Goal: Information Seeking & Learning: Understand process/instructions

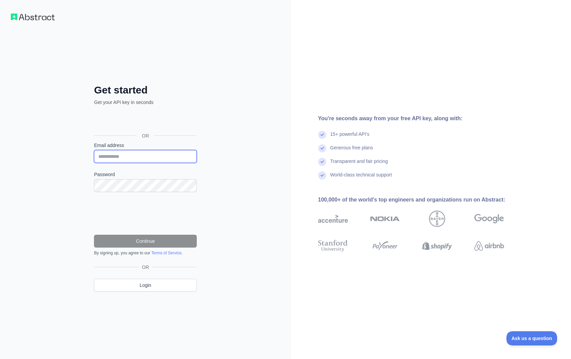
click at [125, 160] on input "Email address" at bounding box center [145, 156] width 103 height 13
type input "**********"
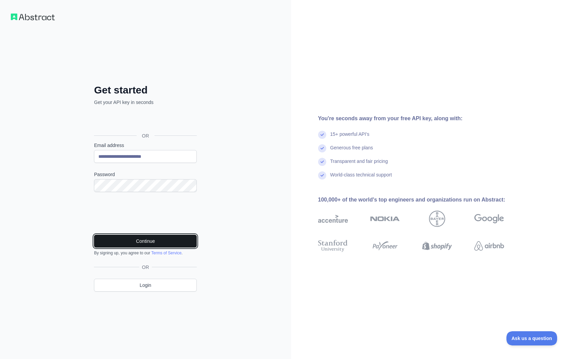
click at [122, 238] on button "Continue" at bounding box center [145, 240] width 103 height 13
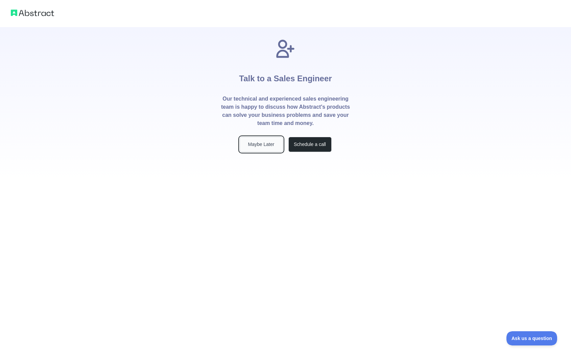
click at [261, 142] on button "Maybe Later" at bounding box center [261, 144] width 43 height 15
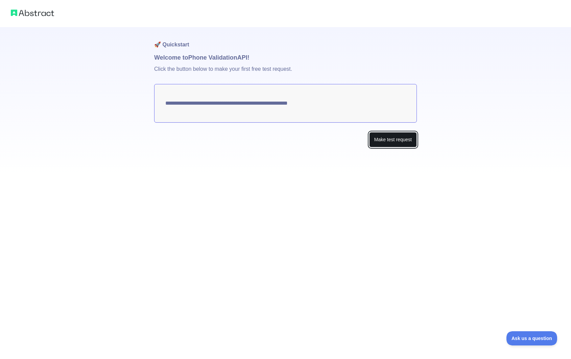
click at [388, 139] on button "Make test request" at bounding box center [393, 139] width 48 height 15
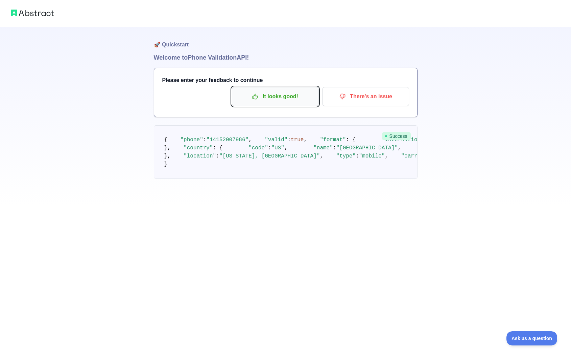
click at [269, 92] on p "It looks good!" at bounding box center [275, 97] width 76 height 12
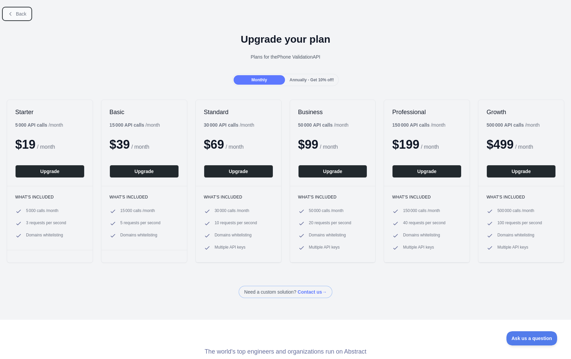
click at [14, 9] on button "Back" at bounding box center [16, 14] width 27 height 12
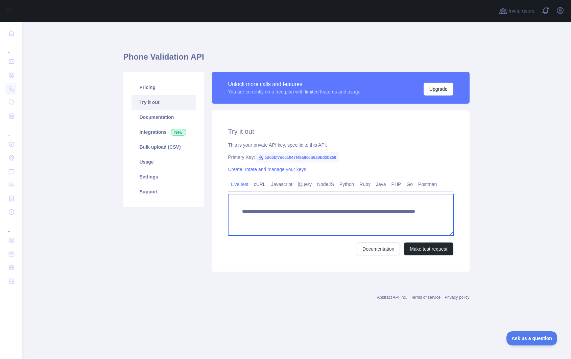
click at [352, 218] on textarea "**********" at bounding box center [340, 214] width 225 height 41
click at [369, 217] on textarea "**********" at bounding box center [340, 214] width 225 height 41
click at [373, 221] on textarea "**********" at bounding box center [340, 214] width 225 height 41
paste textarea
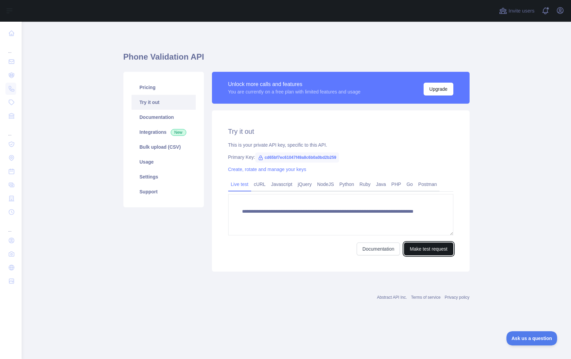
click at [416, 246] on button "Make test request" at bounding box center [428, 248] width 49 height 13
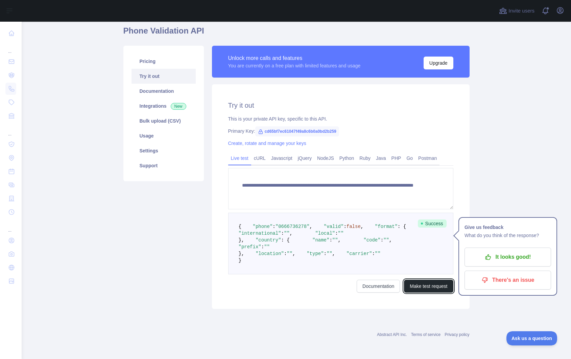
scroll to position [71, 0]
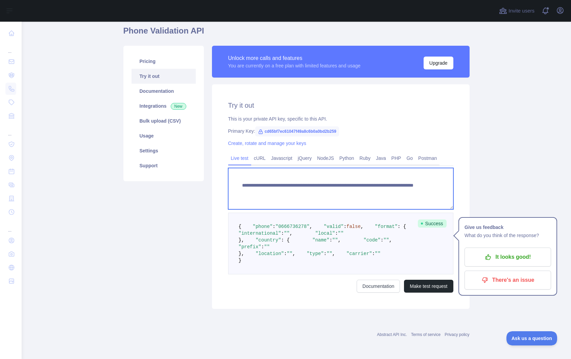
click at [371, 168] on textarea "**********" at bounding box center [340, 188] width 225 height 41
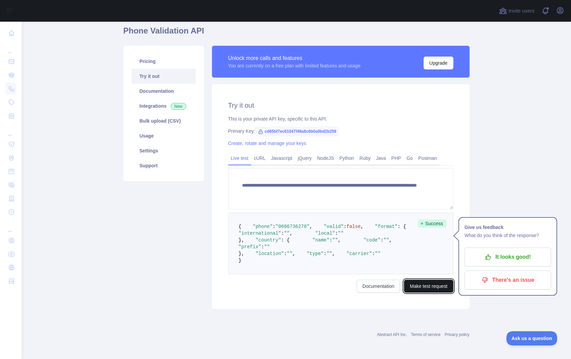
click at [428, 292] on button "Make test request" at bounding box center [428, 285] width 49 height 13
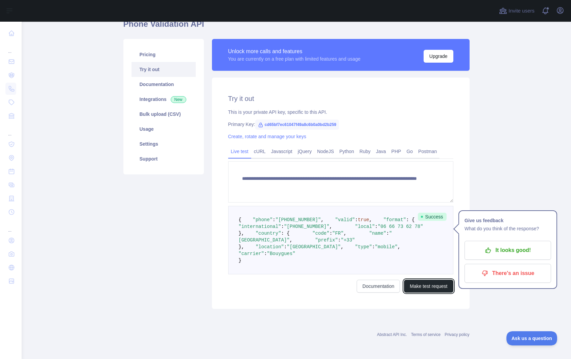
scroll to position [74, 0]
drag, startPoint x: 284, startPoint y: 274, endPoint x: 306, endPoint y: 274, distance: 21.7
click at [296, 256] on span ""Bouygues"" at bounding box center [281, 253] width 28 height 5
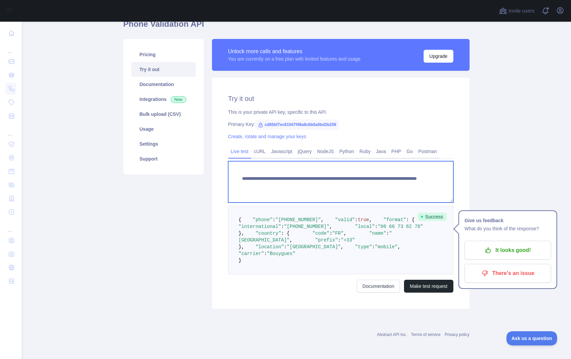
click at [380, 161] on textarea "**********" at bounding box center [340, 181] width 225 height 41
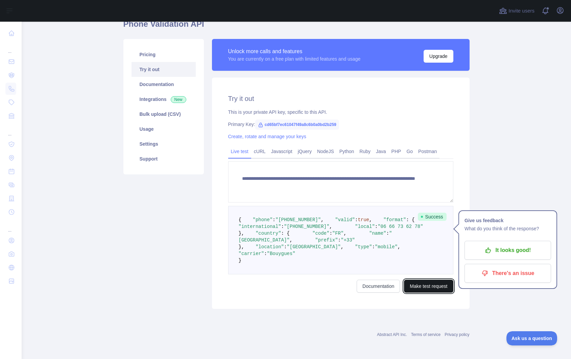
click at [417, 292] on button "Make test request" at bounding box center [428, 285] width 49 height 13
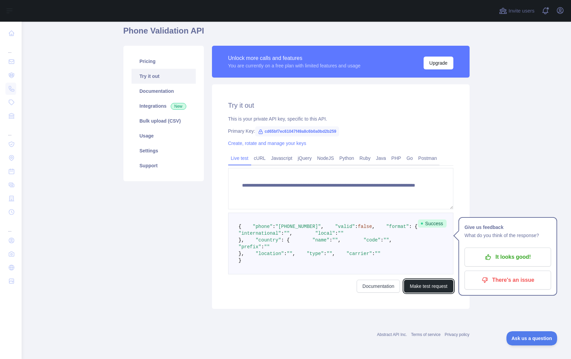
scroll to position [66, 0]
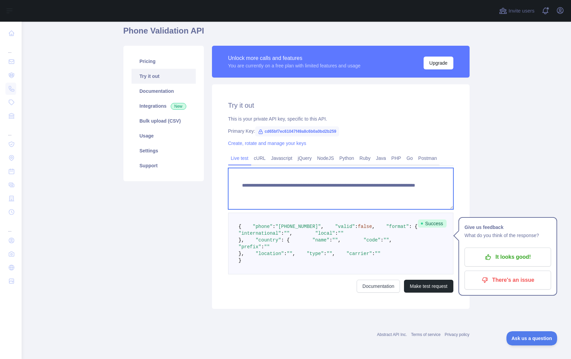
click at [407, 168] on textarea "**********" at bounding box center [340, 188] width 225 height 41
click at [375, 168] on textarea "**********" at bounding box center [340, 188] width 225 height 41
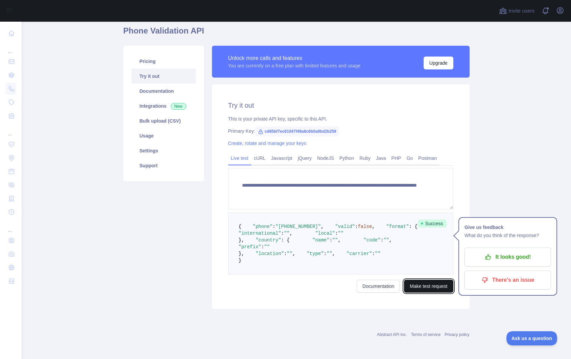
click at [420, 292] on button "Make test request" at bounding box center [428, 285] width 49 height 13
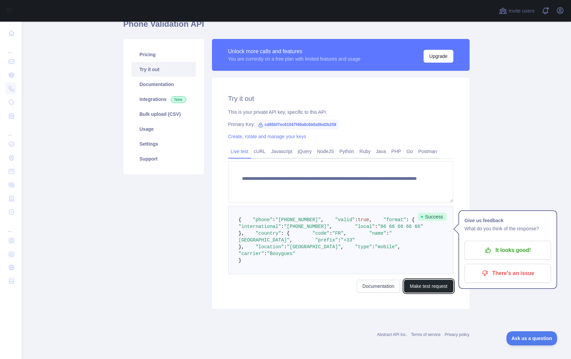
scroll to position [84, 0]
click at [131, 179] on div "Pricing Try it out Documentation Integrations New Bulk upload (CSV) Usage Setti…" at bounding box center [163, 174] width 89 height 270
click at [140, 227] on div "Pricing Try it out Documentation Integrations New Bulk upload (CSV) Usage Setti…" at bounding box center [163, 174] width 89 height 270
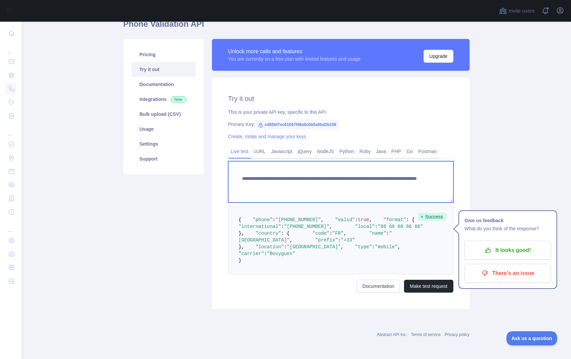
click at [370, 161] on textarea "**********" at bounding box center [340, 181] width 225 height 41
paste textarea "*"
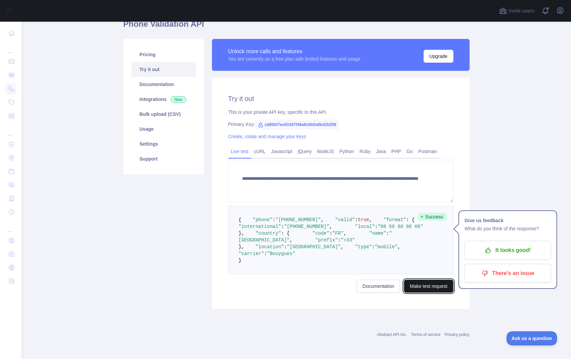
click at [427, 292] on button "Make test request" at bounding box center [428, 285] width 49 height 13
click at [172, 231] on div "Pricing Try it out Documentation Integrations New Bulk upload (CSV) Usage Setti…" at bounding box center [163, 174] width 89 height 270
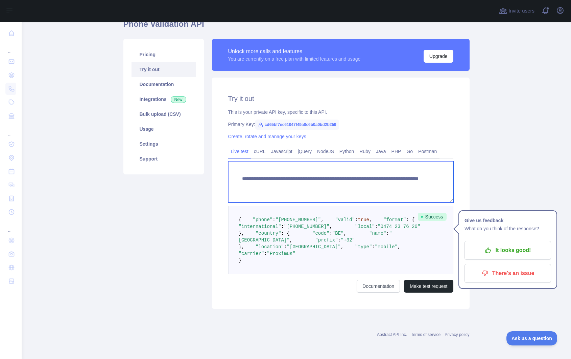
click at [371, 161] on textarea "**********" at bounding box center [340, 181] width 225 height 41
paste textarea
type textarea "**********"
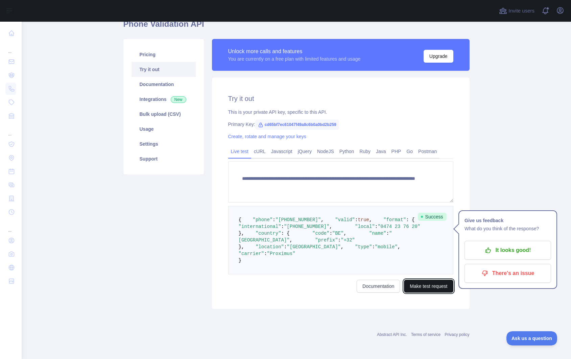
click at [424, 286] on button "Make test request" at bounding box center [428, 285] width 49 height 13
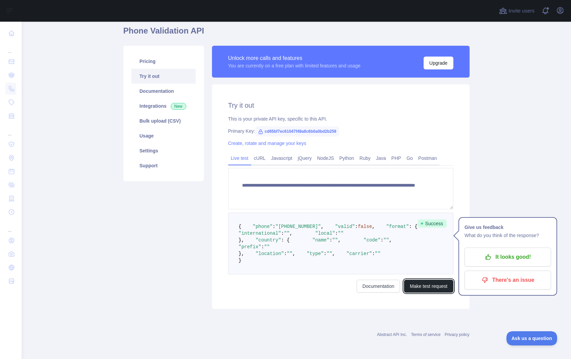
scroll to position [59, 0]
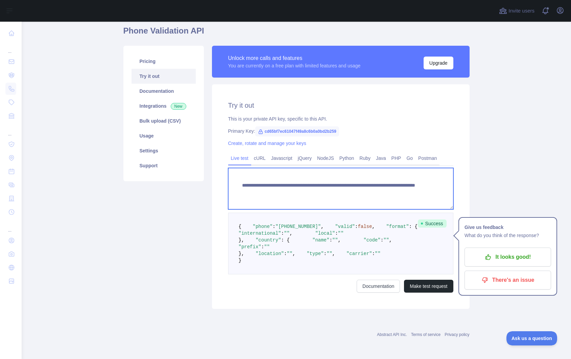
drag, startPoint x: 379, startPoint y: 159, endPoint x: 384, endPoint y: 159, distance: 5.1
click at [384, 168] on textarea "**********" at bounding box center [340, 188] width 225 height 41
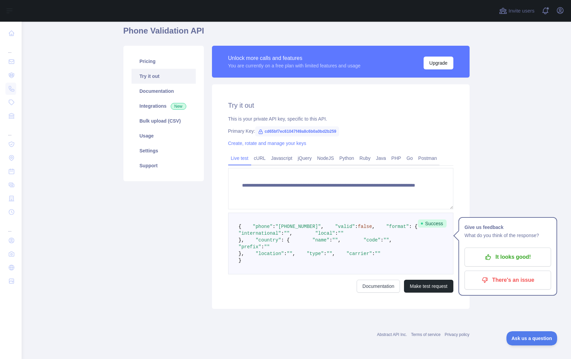
click at [459, 127] on main "**********" at bounding box center [297, 190] width 550 height 337
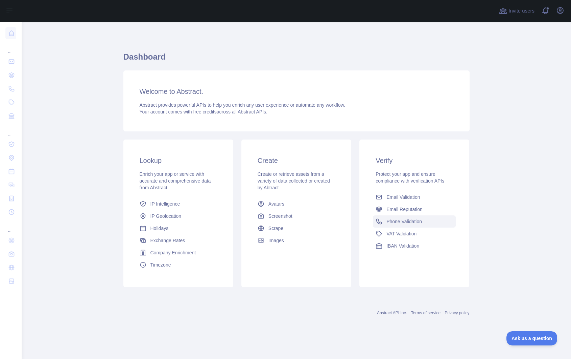
click at [398, 220] on span "Phone Validation" at bounding box center [405, 221] width 36 height 7
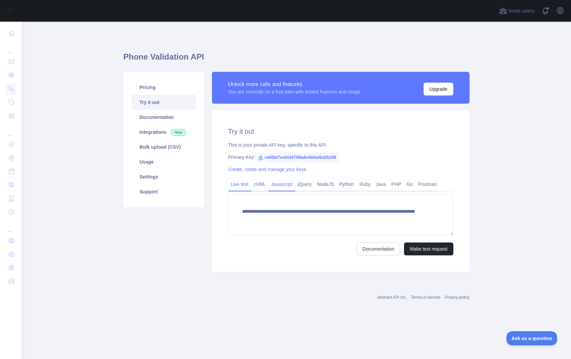
click at [288, 180] on link "Javascript" at bounding box center [282, 184] width 27 height 11
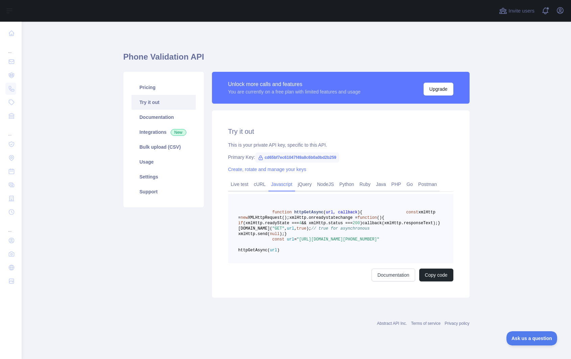
scroll to position [5, 0]
click at [153, 124] on link "Integrations New" at bounding box center [164, 131] width 64 height 15
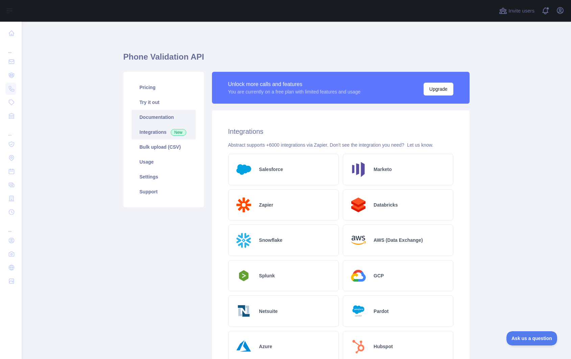
click at [177, 110] on link "Documentation" at bounding box center [164, 117] width 64 height 15
click at [156, 117] on link "Documentation" at bounding box center [164, 117] width 64 height 15
click at [160, 96] on link "Try it out" at bounding box center [164, 102] width 64 height 15
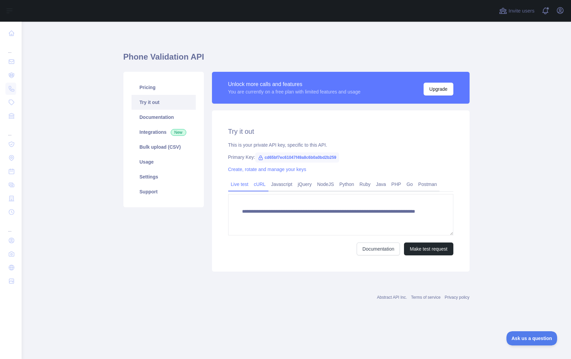
click at [264, 182] on link "cURL" at bounding box center [259, 184] width 17 height 11
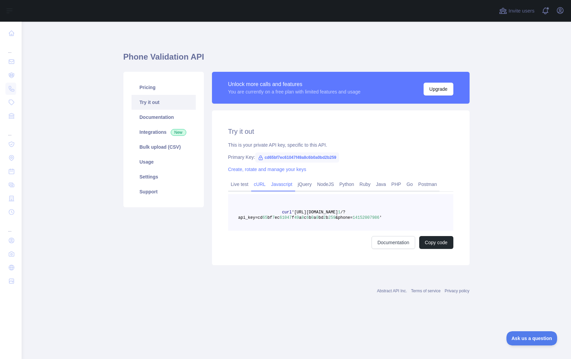
click at [288, 187] on link "Javascript" at bounding box center [282, 184] width 27 height 11
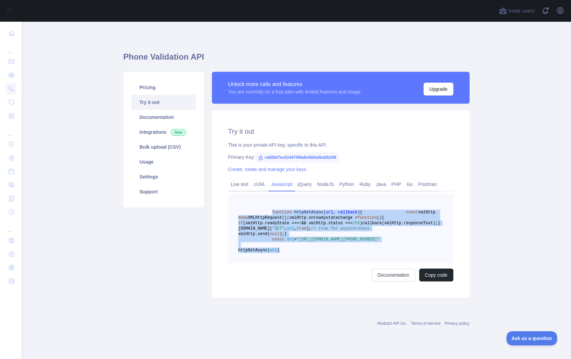
drag, startPoint x: 276, startPoint y: 213, endPoint x: 328, endPoint y: 291, distance: 93.5
click at [328, 263] on pre "function httpGetAsync ( url, callback ) { const xmlHttp = new XMLHttpRequest();…" at bounding box center [340, 228] width 225 height 69
copy code "function httpGetAsync ( url, callback ) { const xmlHttp = new XMLHttpRequest();…"
click at [324, 263] on pre "function httpGetAsync ( url, callback ) { const xmlHttp = new XMLHttpRequest();…" at bounding box center [340, 228] width 225 height 69
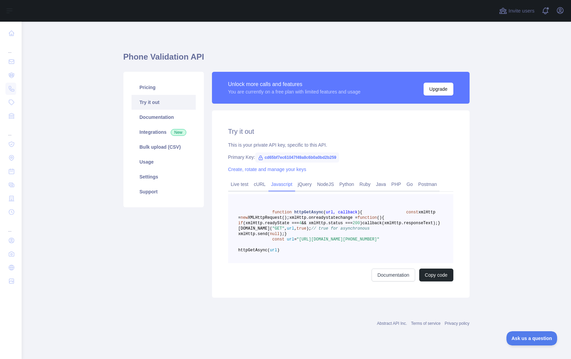
click at [260, 84] on div "Unlock more calls and features" at bounding box center [294, 84] width 133 height 8
click at [169, 184] on link "Support" at bounding box center [164, 191] width 64 height 15
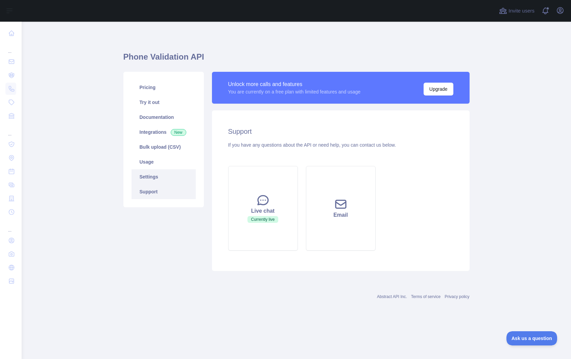
click at [161, 175] on link "Settings" at bounding box center [164, 176] width 64 height 15
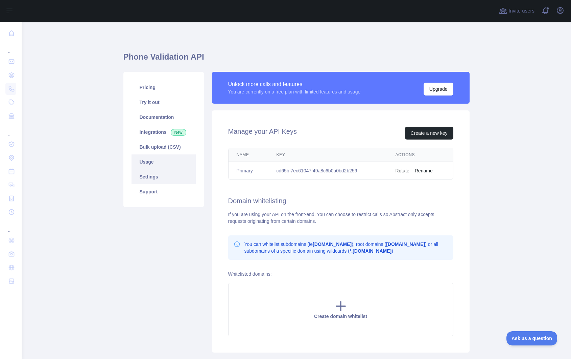
click at [157, 158] on link "Usage" at bounding box center [164, 161] width 64 height 15
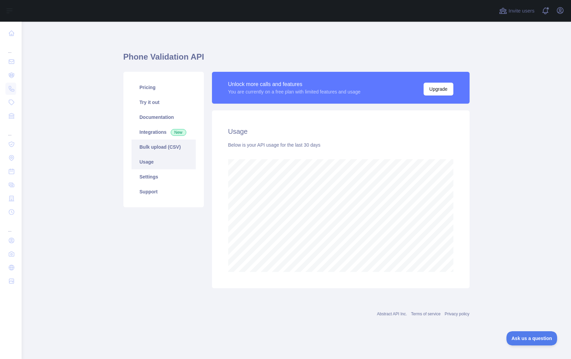
scroll to position [337, 550]
click at [158, 146] on link "Bulk upload (CSV)" at bounding box center [164, 146] width 64 height 15
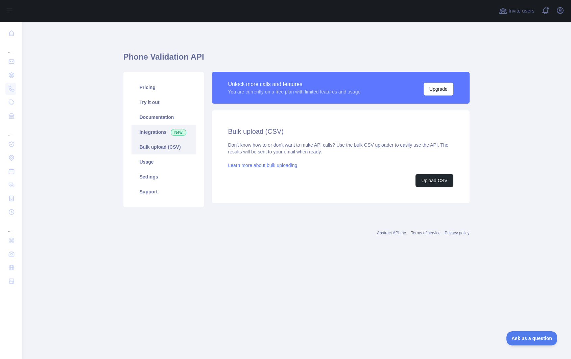
click at [153, 131] on link "Integrations New" at bounding box center [164, 131] width 64 height 15
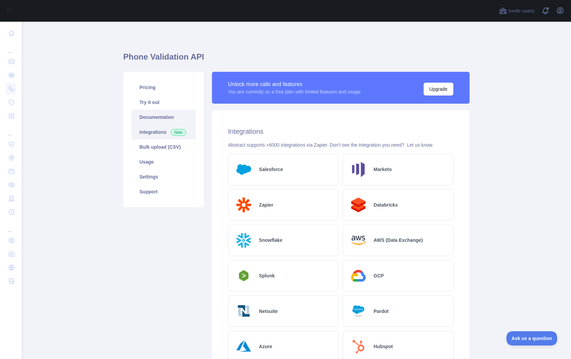
click at [152, 111] on link "Documentation" at bounding box center [164, 117] width 64 height 15
click at [152, 99] on link "Try it out" at bounding box center [164, 102] width 64 height 15
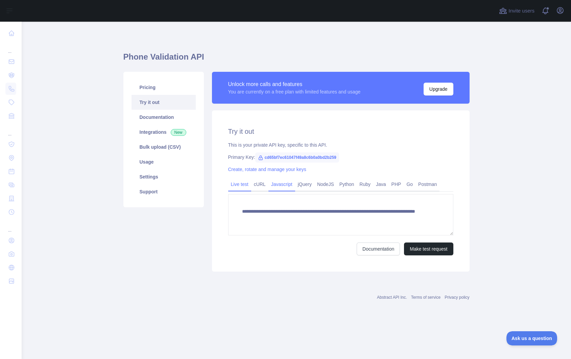
click at [286, 185] on link "Javascript" at bounding box center [282, 184] width 27 height 11
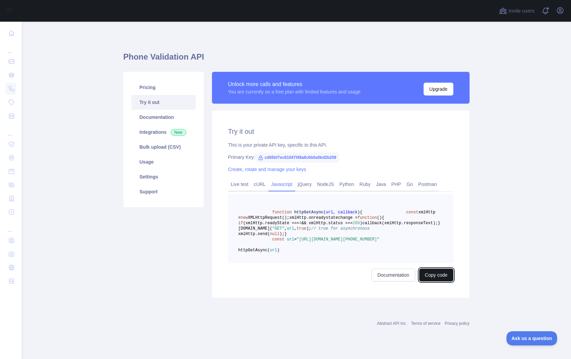
click at [435, 281] on button "Copy code" at bounding box center [436, 274] width 34 height 13
click at [159, 114] on link "Documentation" at bounding box center [164, 117] width 64 height 15
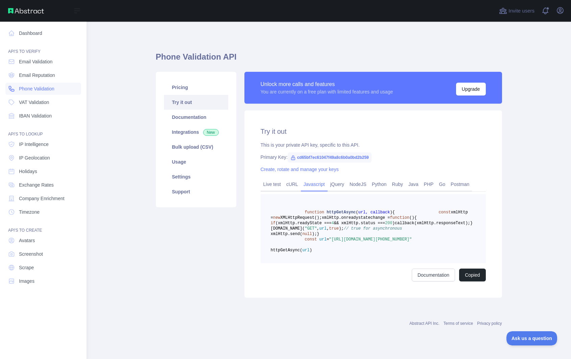
click at [43, 89] on span "Phone Validation" at bounding box center [37, 88] width 36 height 7
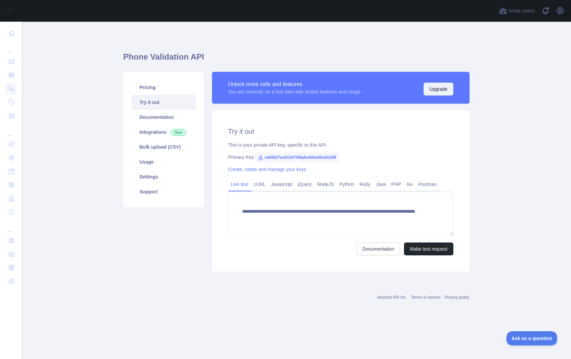
click at [433, 95] on button "Upgrade" at bounding box center [439, 89] width 30 height 13
